Goal: Find specific page/section: Find specific page/section

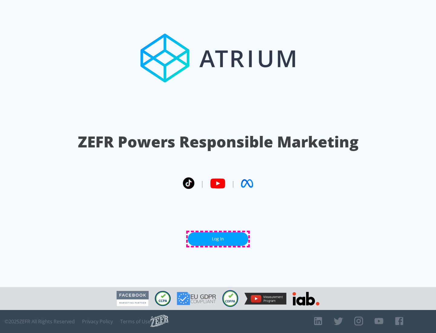
click at [218, 239] on link "Log In" at bounding box center [218, 239] width 60 height 14
